Goal: Check status: Check status

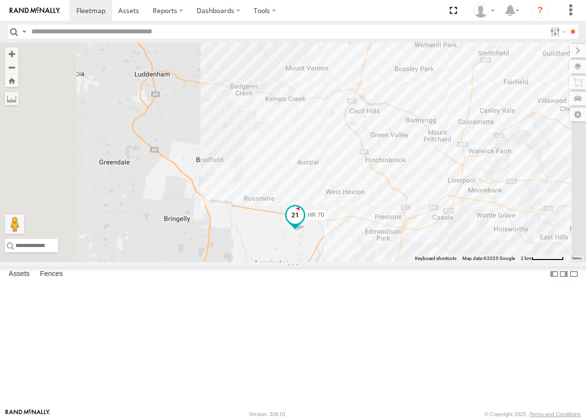
click at [305, 230] on span at bounding box center [294, 217] width 21 height 26
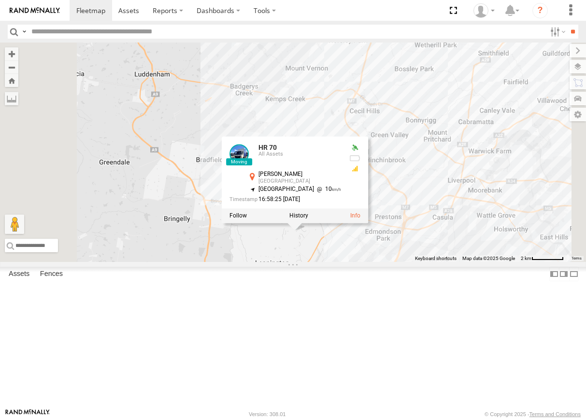
click at [489, 262] on div "FMB08S HR 70 HR 70 All Assets [PERSON_NAME] Leppington -33.95807 , 150.79957 [G…" at bounding box center [293, 152] width 586 height 219
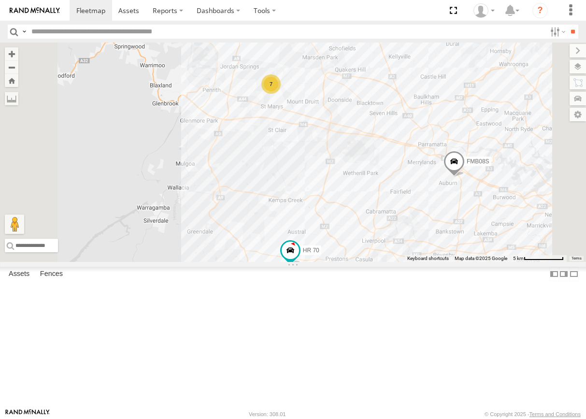
drag, startPoint x: 497, startPoint y: 194, endPoint x: 475, endPoint y: 258, distance: 67.5
click at [475, 258] on div "FMB08S HR 70 7" at bounding box center [293, 152] width 586 height 219
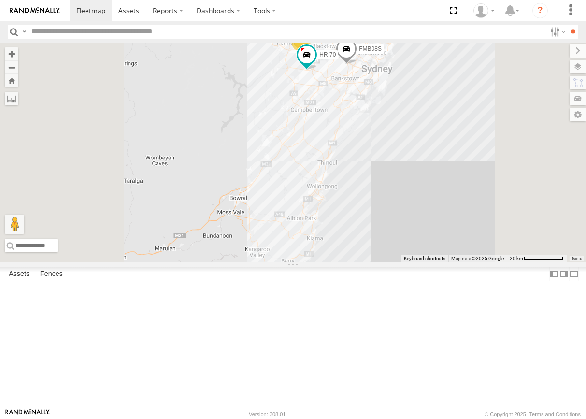
drag, startPoint x: 478, startPoint y: 280, endPoint x: 483, endPoint y: 178, distance: 102.1
click at [489, 169] on div "FMB08S HR 70 7" at bounding box center [293, 152] width 586 height 219
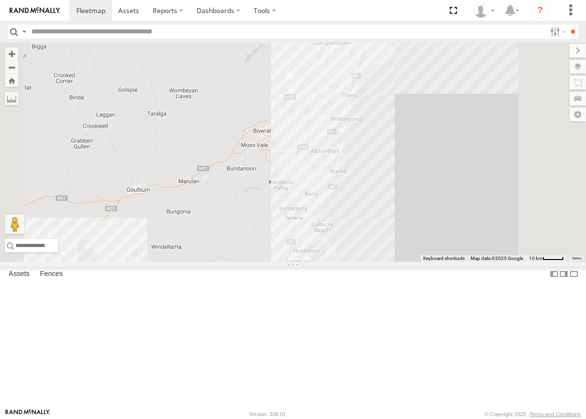
drag, startPoint x: 464, startPoint y: 219, endPoint x: 489, endPoint y: 141, distance: 82.2
click at [489, 141] on div "FMB08S HR 70 7" at bounding box center [293, 152] width 586 height 219
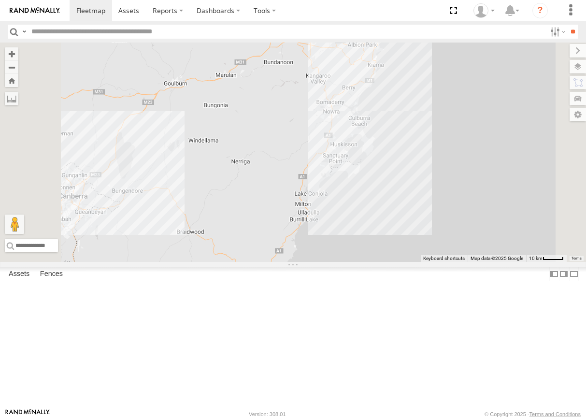
drag, startPoint x: 458, startPoint y: 272, endPoint x: 448, endPoint y: 267, distance: 10.8
click at [494, 176] on div "FMB08S HR 70 7" at bounding box center [293, 152] width 586 height 219
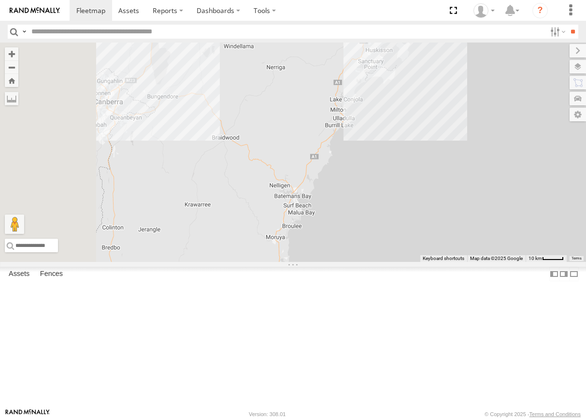
drag, startPoint x: 425, startPoint y: 297, endPoint x: 495, endPoint y: 206, distance: 114.4
click at [495, 206] on div "FMB08S HR 70 7" at bounding box center [293, 152] width 586 height 219
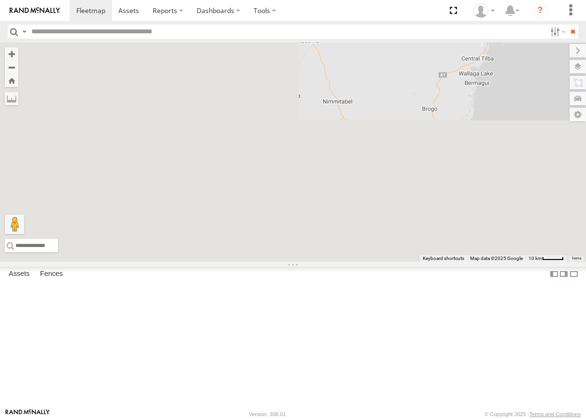
drag, startPoint x: 418, startPoint y: 293, endPoint x: 489, endPoint y: 251, distance: 83.2
click at [489, 251] on div "FMB08S HR 70 7" at bounding box center [293, 152] width 586 height 219
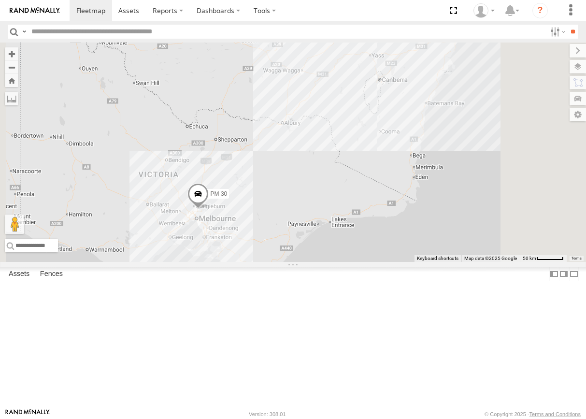
drag, startPoint x: 435, startPoint y: 293, endPoint x: 448, endPoint y: 287, distance: 14.7
click at [448, 262] on div "9 PM 30" at bounding box center [293, 152] width 586 height 219
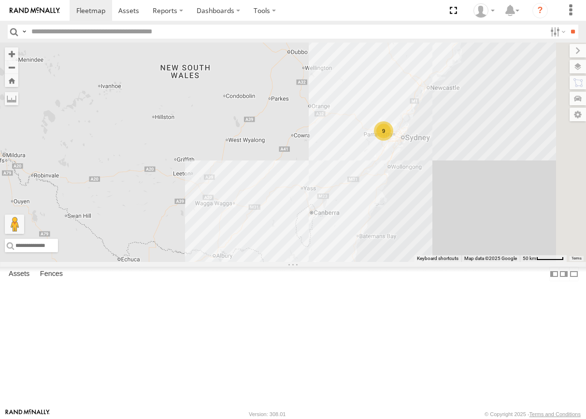
drag, startPoint x: 457, startPoint y: 127, endPoint x: 351, endPoint y: 271, distance: 178.3
click at [351, 262] on div "9 PM 30" at bounding box center [293, 152] width 586 height 219
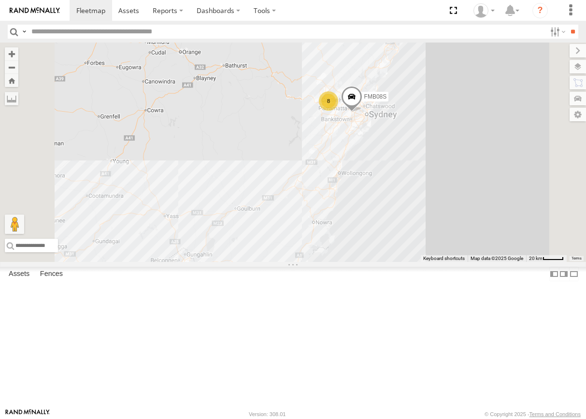
click at [338, 111] on div "8" at bounding box center [328, 100] width 19 height 19
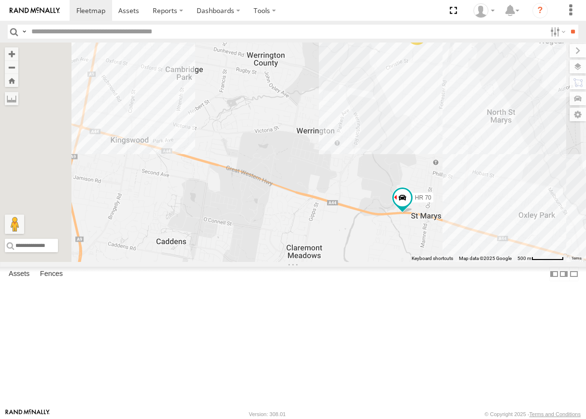
drag, startPoint x: 434, startPoint y: 254, endPoint x: 558, endPoint y: 225, distance: 127.6
click at [558, 225] on div "PM 30 FMB08S 7 HR 70" at bounding box center [293, 152] width 586 height 219
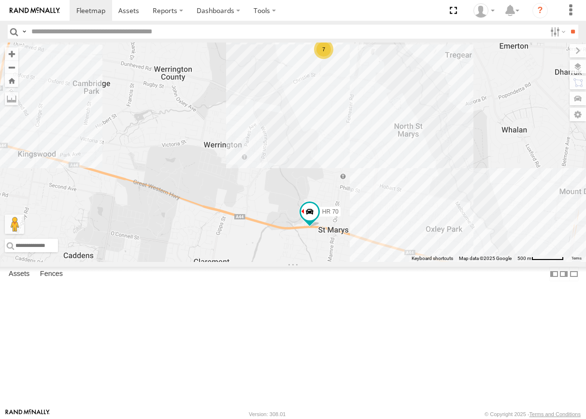
drag, startPoint x: 455, startPoint y: 219, endPoint x: 358, endPoint y: 230, distance: 97.8
click at [358, 230] on div "PM 30 FMB08S 7 HR 70" at bounding box center [293, 152] width 586 height 219
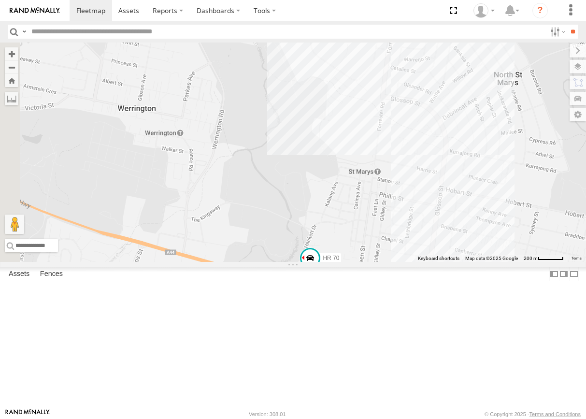
drag, startPoint x: 431, startPoint y: 215, endPoint x: 476, endPoint y: 216, distance: 44.9
click at [476, 216] on div "PM 30 FMB08S HR 70" at bounding box center [293, 152] width 586 height 219
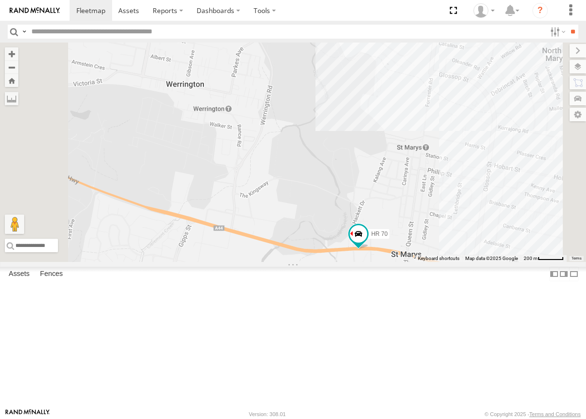
drag, startPoint x: 394, startPoint y: 239, endPoint x: 431, endPoint y: 216, distance: 43.2
click at [431, 216] on div "PM 30 FMB08S HR 70" at bounding box center [293, 152] width 586 height 219
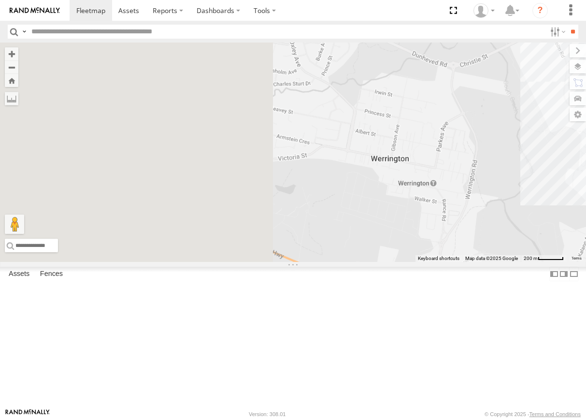
drag, startPoint x: 358, startPoint y: 252, endPoint x: 503, endPoint y: 302, distance: 154.2
click at [559, 262] on div "PM 30 FMB08S HR 70" at bounding box center [293, 152] width 586 height 219
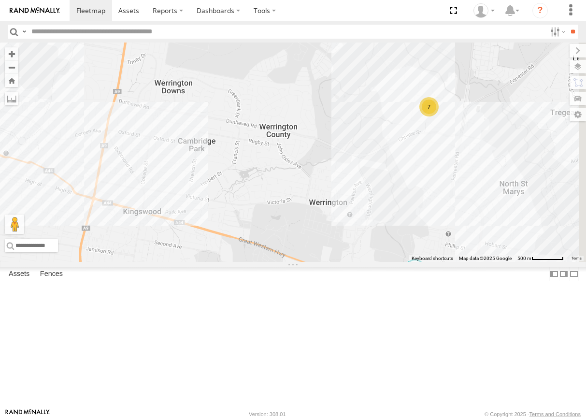
drag, startPoint x: 478, startPoint y: 290, endPoint x: 439, endPoint y: 303, distance: 41.1
click at [439, 262] on div "PM 30 FMB08S HR 70 7" at bounding box center [293, 152] width 586 height 219
